Goal: Information Seeking & Learning: Learn about a topic

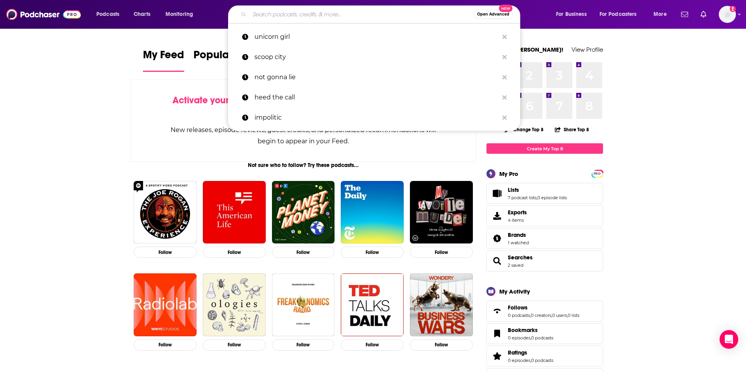
click at [286, 16] on input "Search podcasts, credits, & more..." at bounding box center [362, 14] width 224 height 12
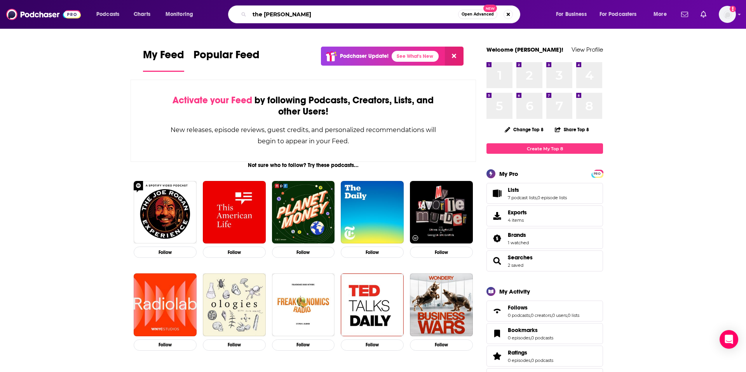
type input "the [PERSON_NAME]"
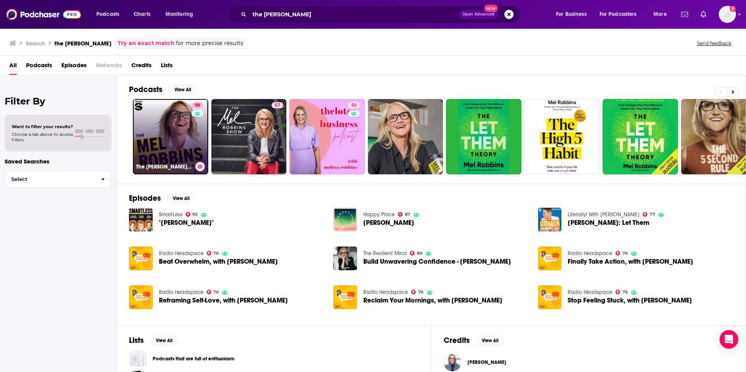
click at [175, 136] on link "98 The [PERSON_NAME] Podcast" at bounding box center [170, 136] width 75 height 75
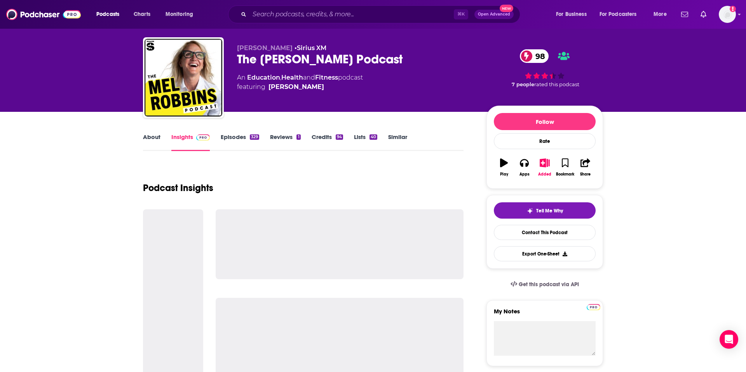
scroll to position [17, 0]
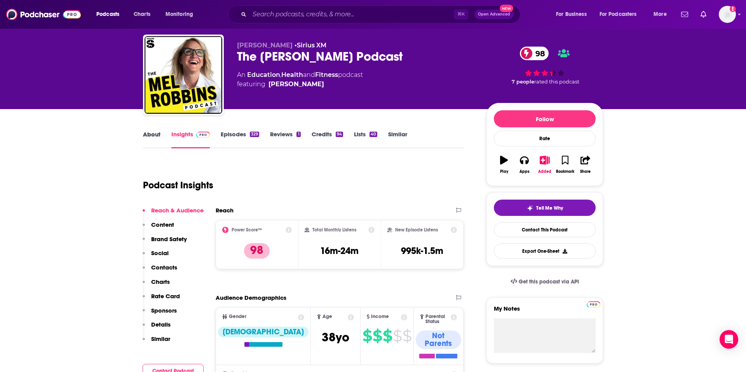
click at [164, 138] on div "About" at bounding box center [157, 140] width 28 height 18
click at [155, 137] on link "About" at bounding box center [151, 140] width 17 height 18
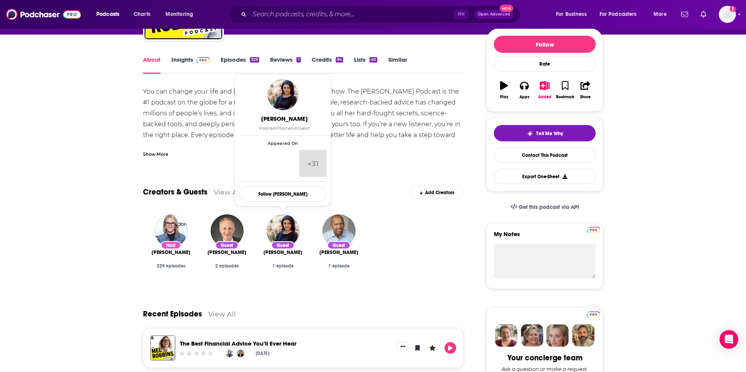
scroll to position [84, 0]
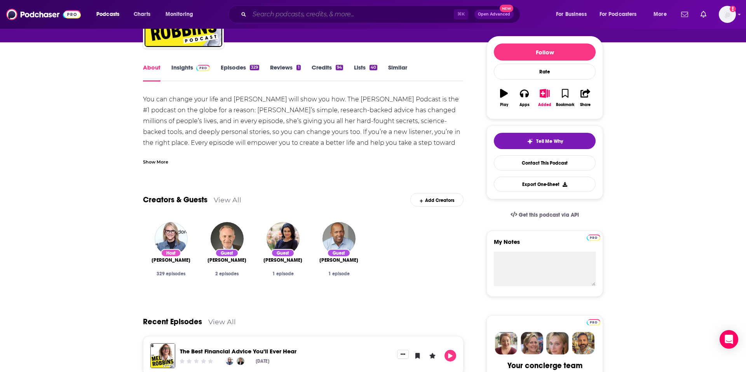
click at [291, 12] on input "Search podcasts, credits, & more..." at bounding box center [352, 14] width 204 height 12
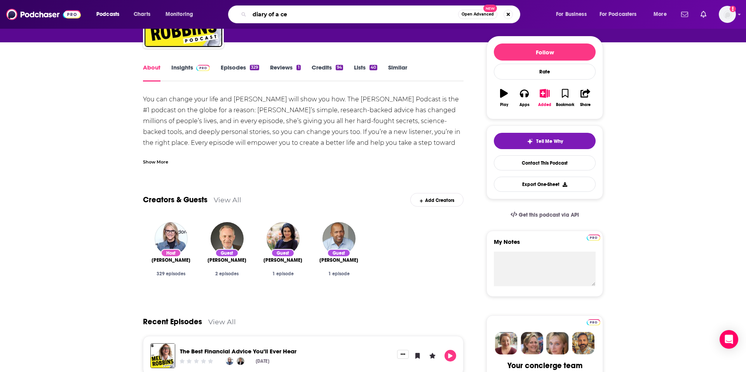
type input "diary of a ceo"
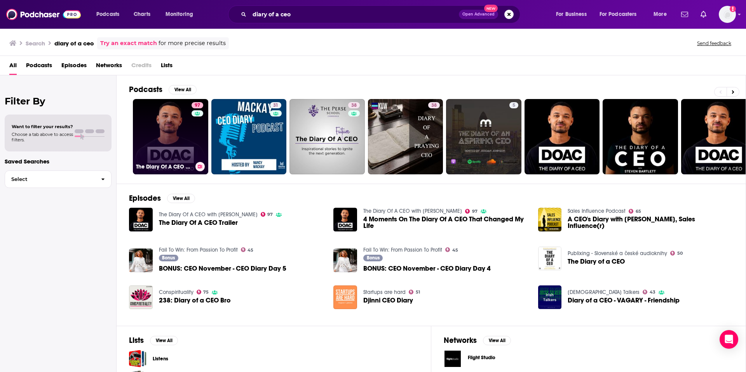
click at [184, 129] on link "97 The Diary Of A CEO with [PERSON_NAME]" at bounding box center [170, 136] width 75 height 75
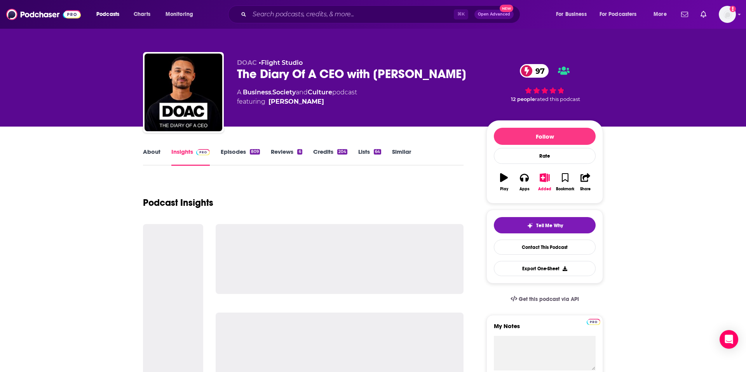
click at [146, 151] on link "About" at bounding box center [151, 157] width 17 height 18
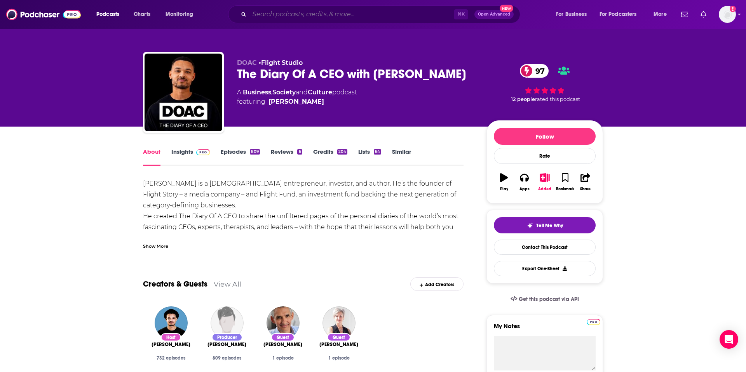
click at [299, 10] on input "Search podcasts, credits, & more..." at bounding box center [352, 14] width 204 height 12
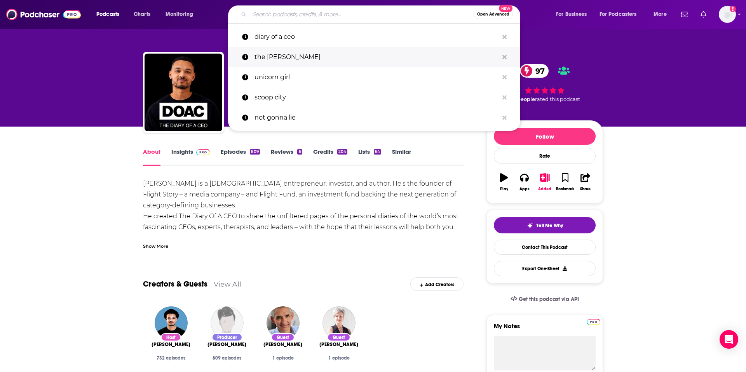
click at [300, 52] on p "the [PERSON_NAME]" at bounding box center [377, 57] width 244 height 20
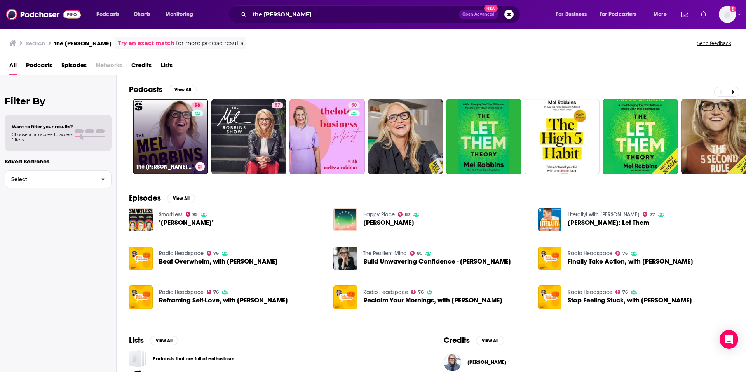
click at [162, 140] on link "98 The [PERSON_NAME] Podcast" at bounding box center [170, 136] width 75 height 75
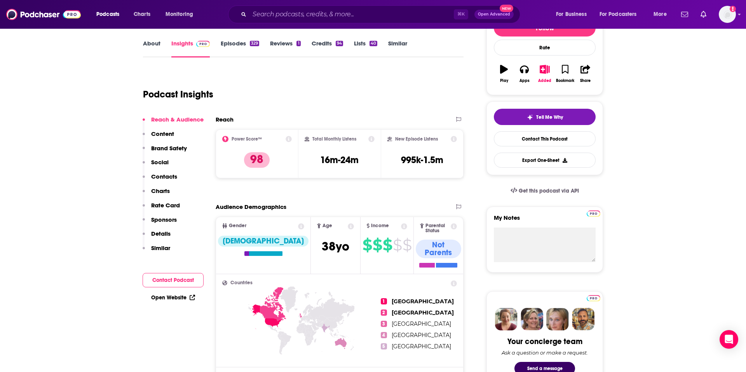
scroll to position [110, 0]
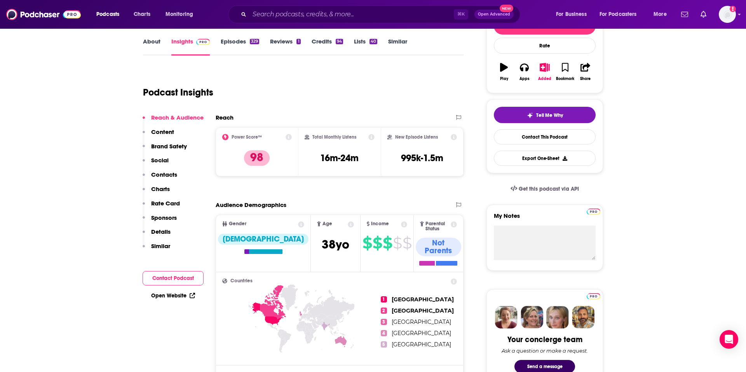
click at [163, 145] on p "Brand Safety" at bounding box center [169, 146] width 36 height 7
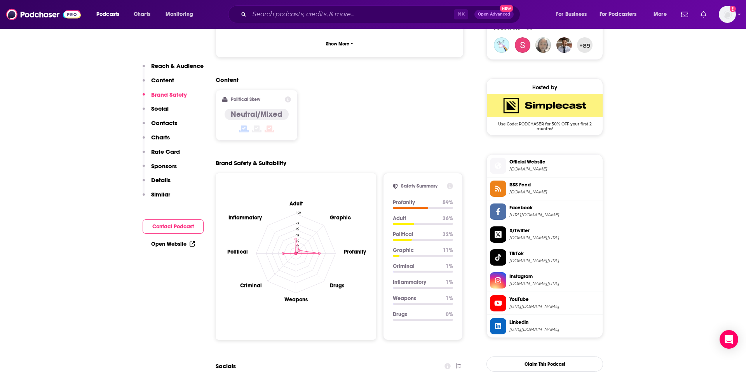
scroll to position [586, 0]
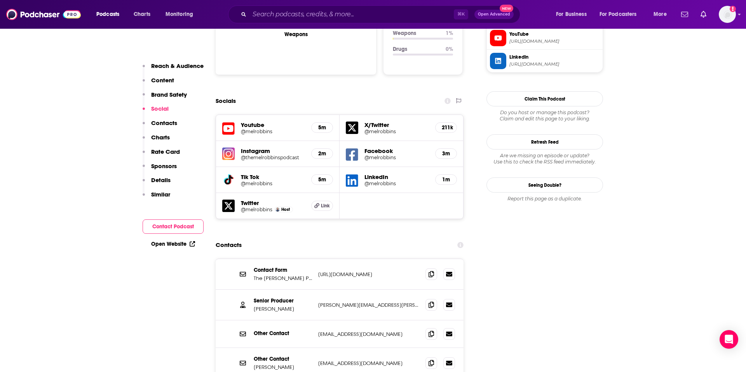
click at [168, 181] on p "Details" at bounding box center [160, 179] width 19 height 7
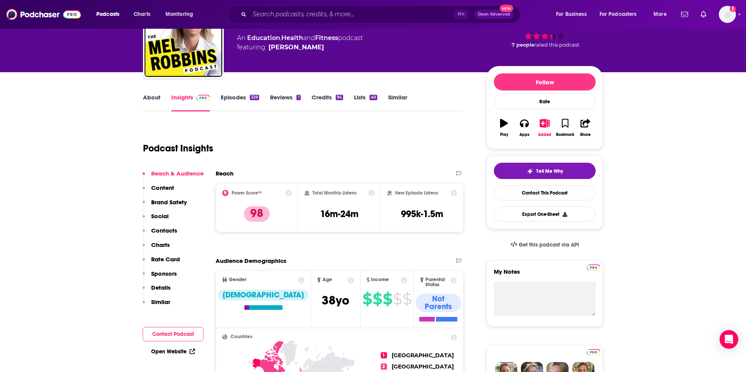
scroll to position [23, 0]
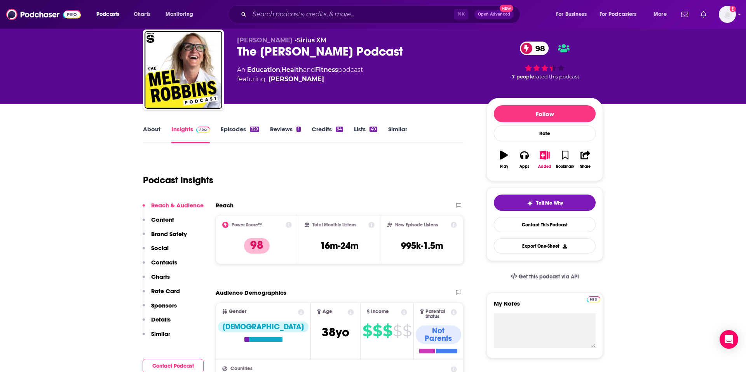
click at [145, 126] on link "About" at bounding box center [151, 135] width 17 height 18
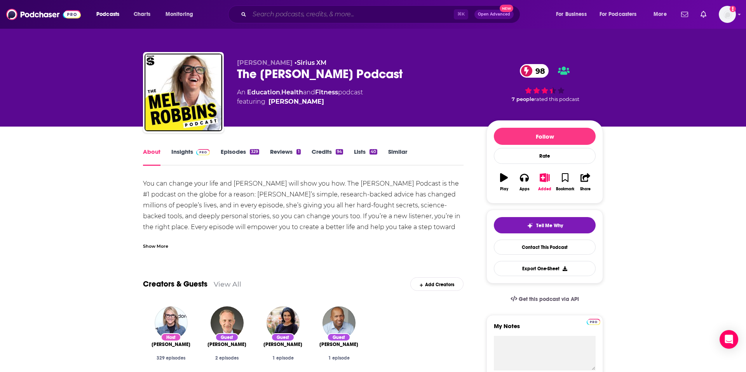
click at [286, 8] on input "Search podcasts, credits, & more..." at bounding box center [352, 14] width 204 height 12
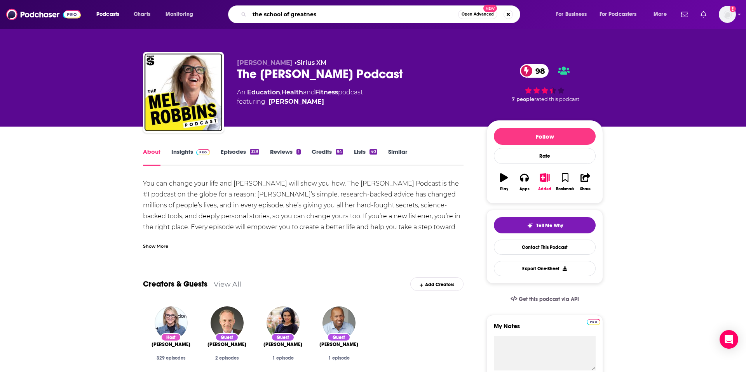
type input "the school of greatness"
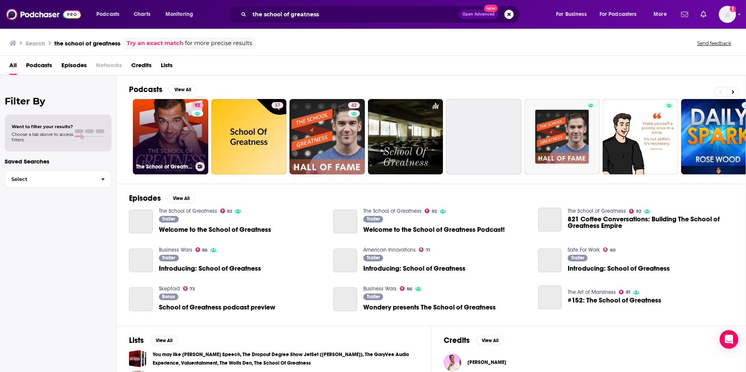
click at [178, 116] on link "92 The School of Greatness" at bounding box center [170, 136] width 75 height 75
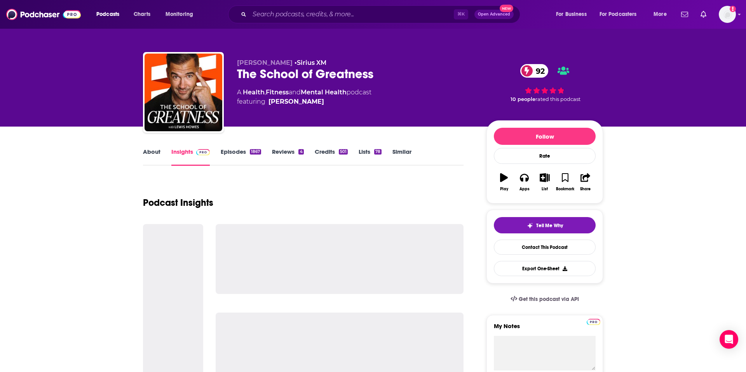
click at [146, 149] on link "About" at bounding box center [151, 157] width 17 height 18
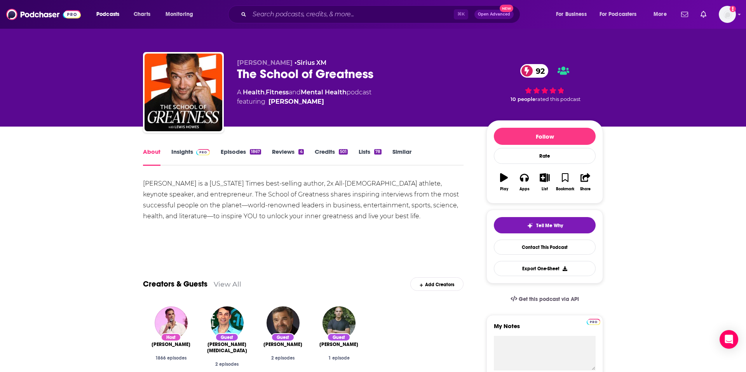
click at [352, 218] on div "[PERSON_NAME] is a [US_STATE] Times best-selling author, 2x All-[DEMOGRAPHIC_DA…" at bounding box center [303, 200] width 321 height 44
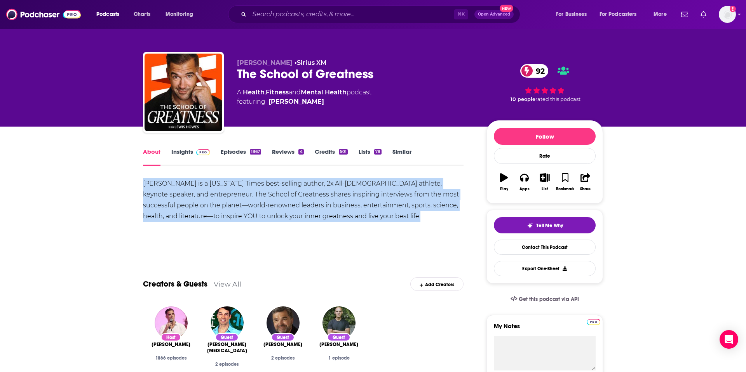
drag, startPoint x: 349, startPoint y: 216, endPoint x: 137, endPoint y: 180, distance: 215.0
copy div "[PERSON_NAME] is a [US_STATE] Times best-selling author, 2x All-[DEMOGRAPHIC_DA…"
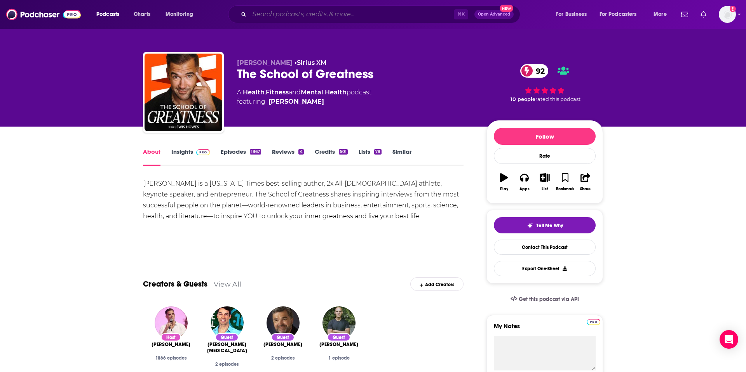
click at [303, 15] on input "Search podcasts, credits, & more..." at bounding box center [352, 14] width 204 height 12
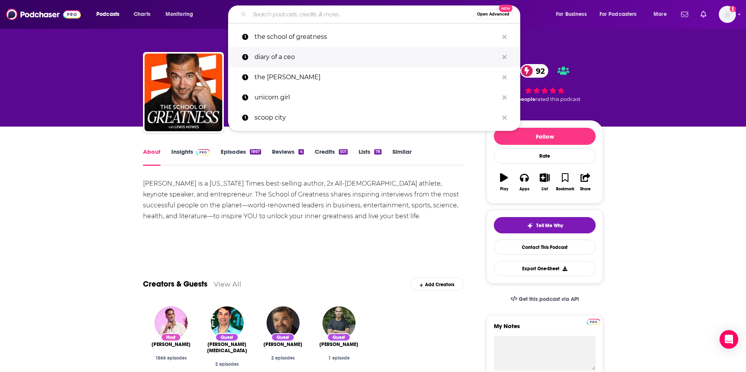
click at [290, 53] on p "diary of a ceo" at bounding box center [377, 57] width 244 height 20
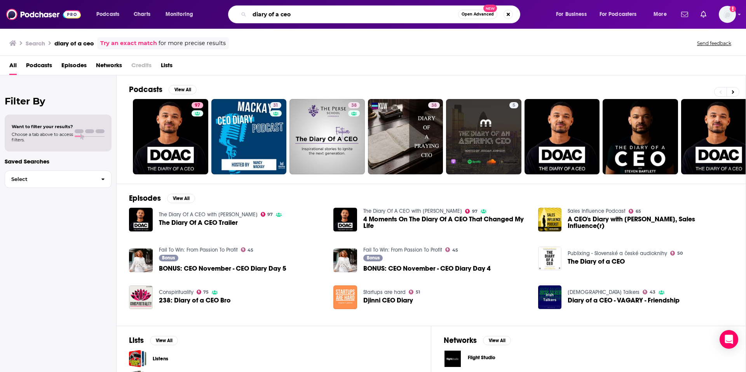
click at [293, 10] on input "diary of a ceo" at bounding box center [354, 14] width 209 height 12
click at [307, 16] on input "diary of a ceo" at bounding box center [354, 14] width 209 height 12
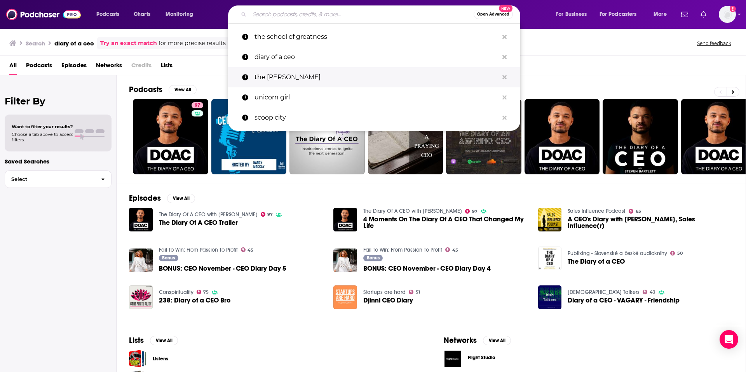
click at [279, 81] on p "the [PERSON_NAME]" at bounding box center [377, 77] width 244 height 20
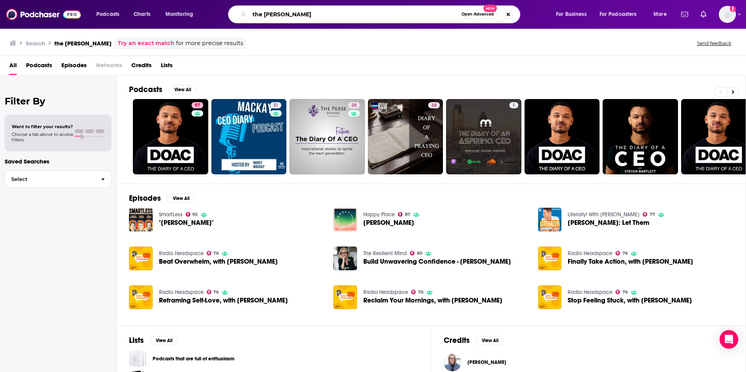
click at [355, 12] on input "the [PERSON_NAME]" at bounding box center [354, 14] width 209 height 12
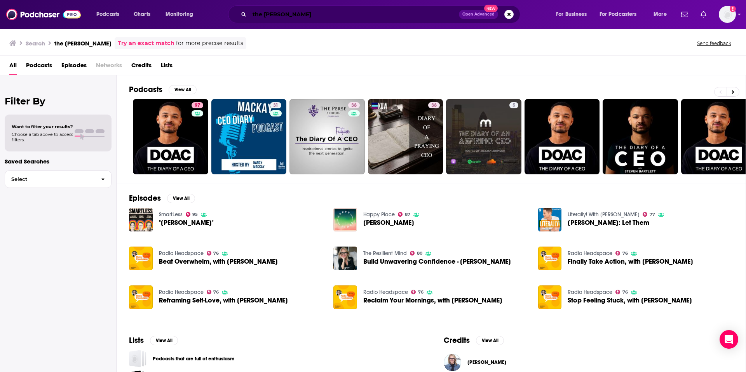
click at [424, 16] on input "the [PERSON_NAME]" at bounding box center [354, 14] width 209 height 12
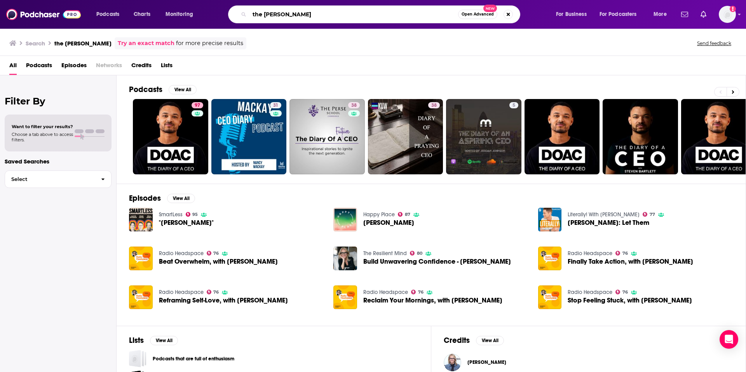
click at [402, 18] on input "the [PERSON_NAME]" at bounding box center [354, 14] width 209 height 12
click at [392, 11] on input "the [PERSON_NAME]" at bounding box center [354, 14] width 209 height 12
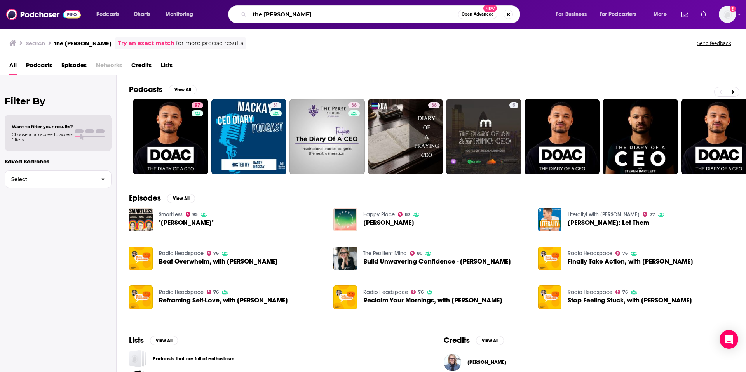
click at [392, 11] on input "the [PERSON_NAME]" at bounding box center [354, 14] width 209 height 12
type input "[PERSON_NAME]"
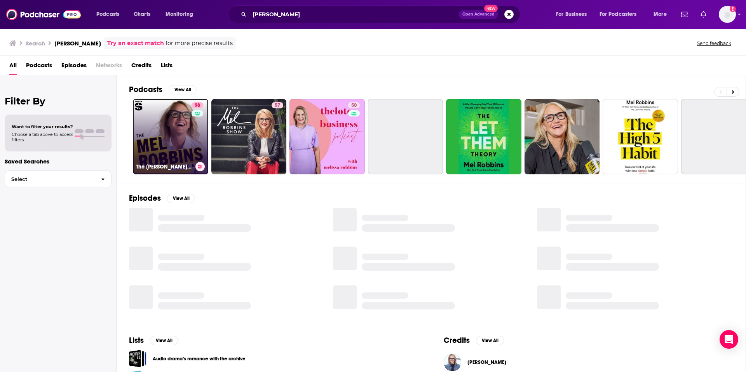
click at [163, 133] on link "98 The [PERSON_NAME] Podcast" at bounding box center [170, 136] width 75 height 75
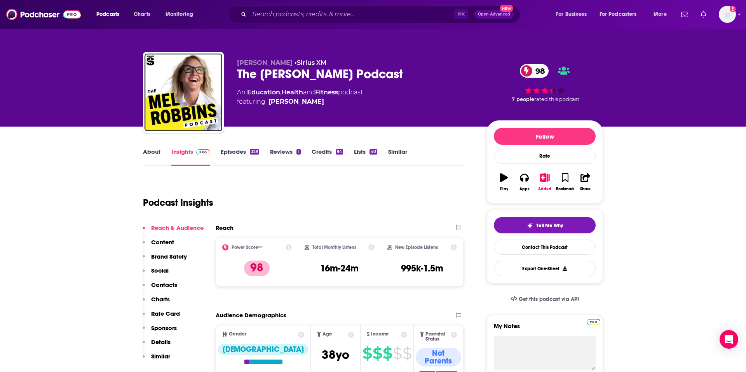
click at [158, 147] on div "About Insights Episodes 329 Reviews 1 Credits 94 Lists 40 Similar" at bounding box center [303, 156] width 321 height 19
click at [153, 156] on link "About" at bounding box center [151, 157] width 17 height 18
